Goal: Navigation & Orientation: Find specific page/section

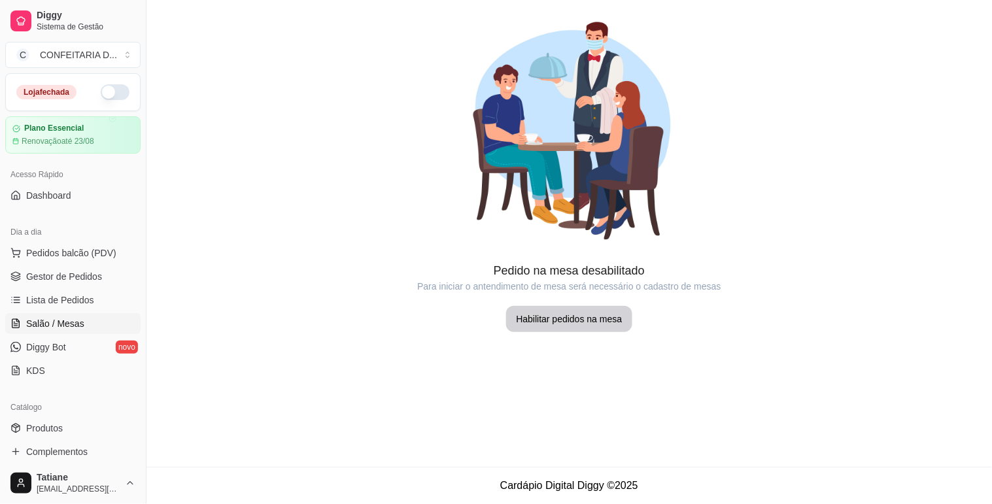
click at [49, 347] on span "Diggy Bot" at bounding box center [46, 347] width 40 height 13
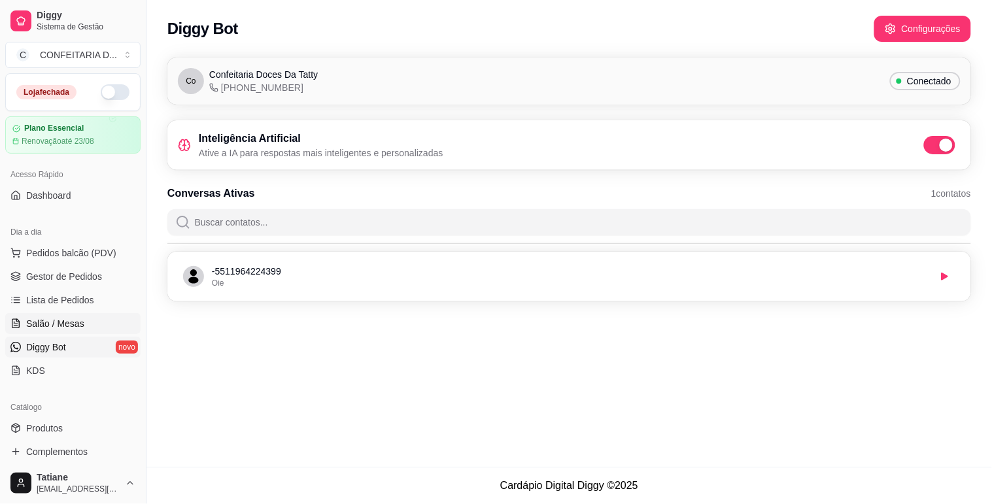
click at [63, 322] on span "Salão / Mesas" at bounding box center [55, 323] width 58 height 13
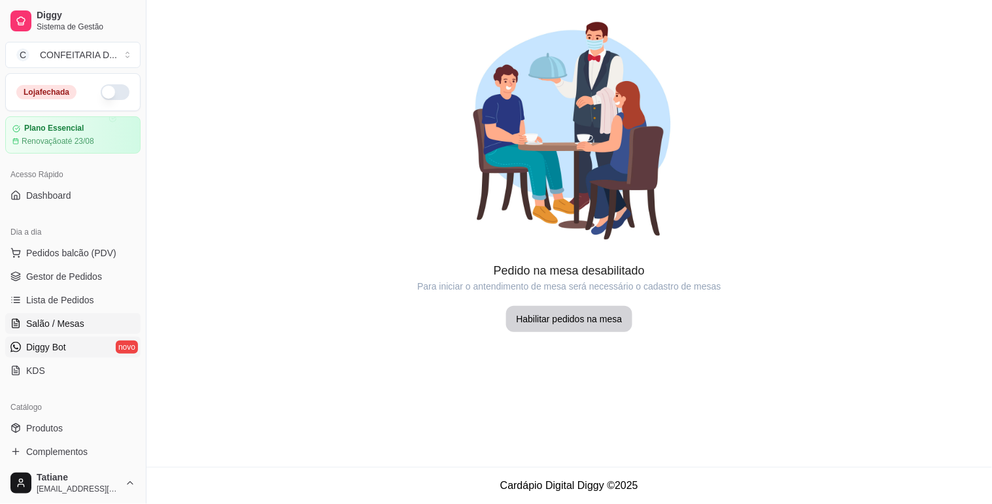
click at [62, 338] on link "Diggy Bot novo" at bounding box center [72, 347] width 135 height 21
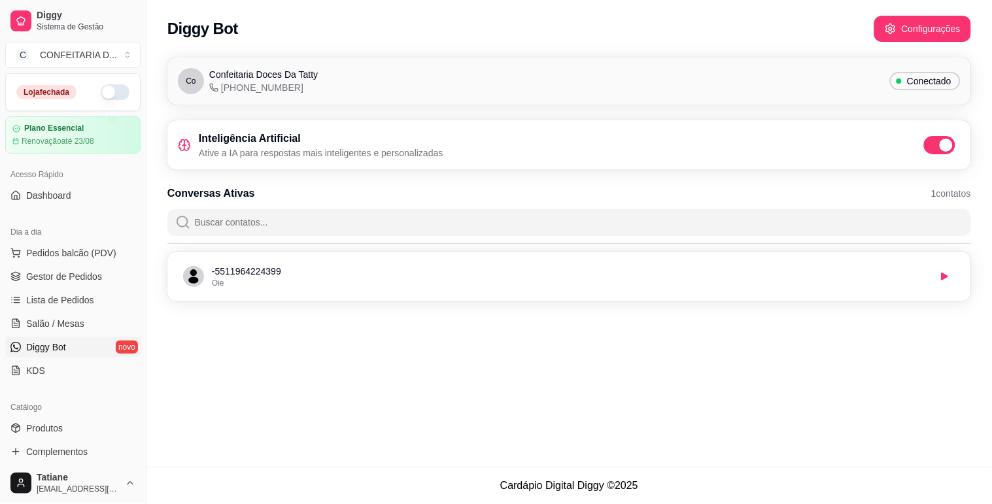
click at [1, 0] on div "Diggy Sistema de Gestão C CONFEITARIA D ..." at bounding box center [73, 36] width 146 height 73
click at [409, 402] on div "Diggy Bot Configurações Co Confeitaria Doces Da Tatty [PHONE_NUMBER] Conectado …" at bounding box center [568, 233] width 845 height 467
